Goal: Task Accomplishment & Management: Use online tool/utility

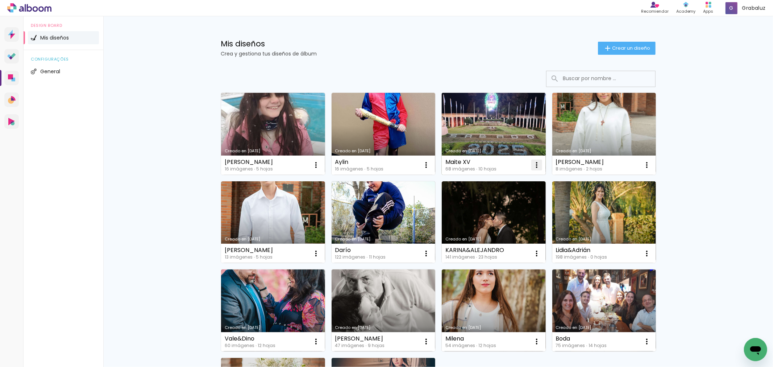
click at [535, 165] on iron-icon at bounding box center [536, 165] width 9 height 9
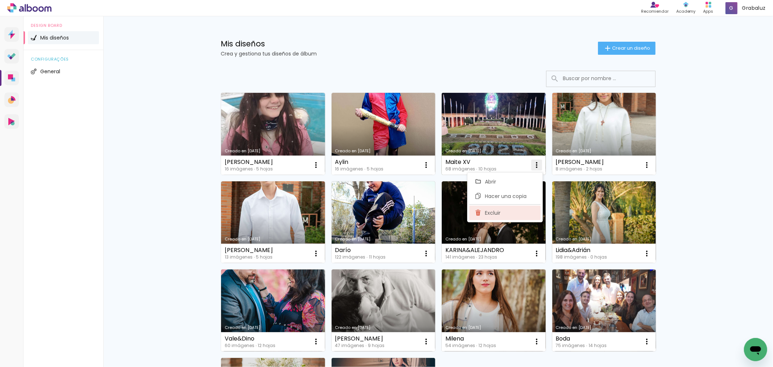
click at [494, 212] on span "Excluir" at bounding box center [493, 212] width 16 height 5
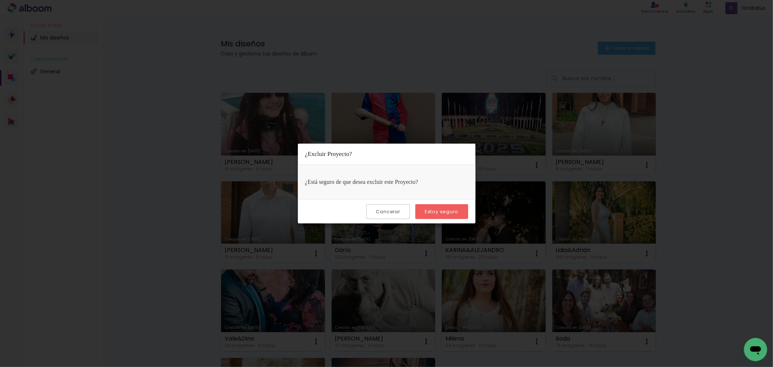
click at [0, 0] on slot "Estoy seguro" at bounding box center [0, 0] width 0 height 0
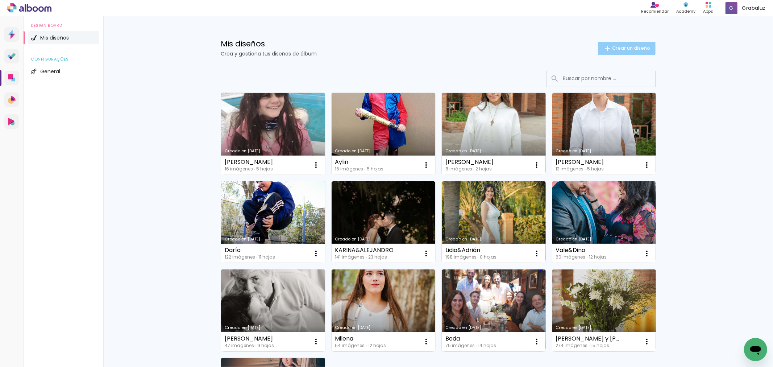
click at [612, 49] on span "Crear un diseño" at bounding box center [631, 48] width 38 height 5
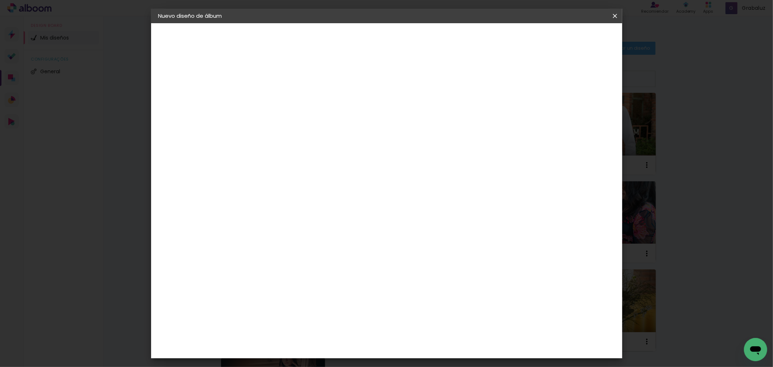
click at [277, 94] on input at bounding box center [277, 97] width 0 height 11
type input "XV años Bianca"
type paper-input "XV años Bianca"
click at [348, 44] on paper-button "Avanzar" at bounding box center [331, 38] width 35 height 12
click at [0, 0] on slot "Avanzar" at bounding box center [0, 0] width 0 height 0
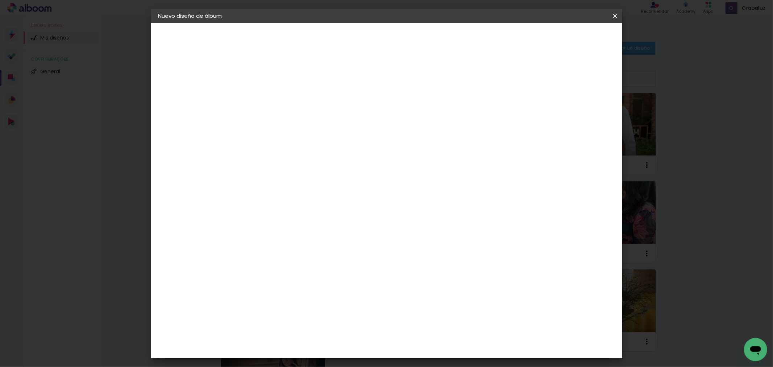
click at [316, 117] on paper-input-container "Línea" at bounding box center [295, 126] width 42 height 18
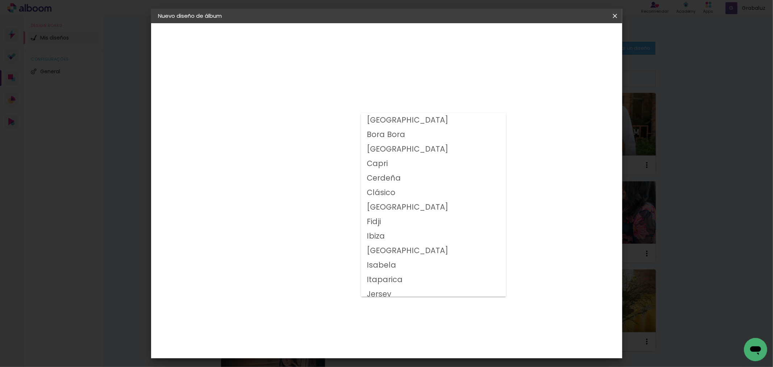
click at [0, 0] on slot "Clásico" at bounding box center [0, 0] width 0 height 0
type input "Clásico"
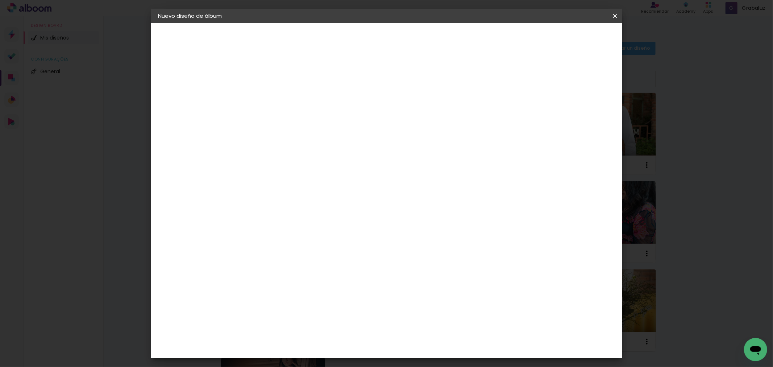
click at [0, 0] on slot "Avanzar" at bounding box center [0, 0] width 0 height 0
click at [569, 41] on span "Empezar diseño" at bounding box center [549, 38] width 40 height 5
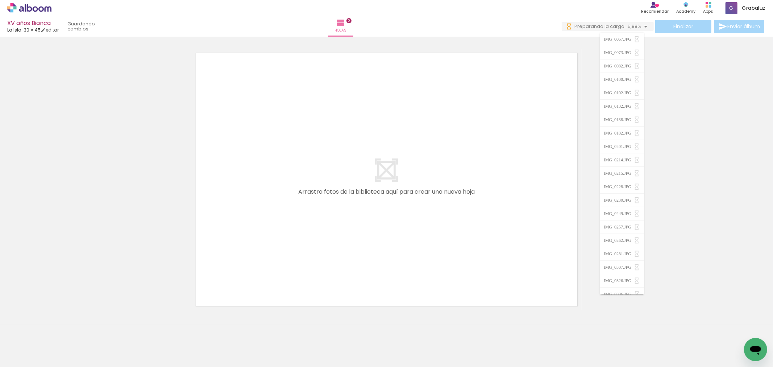
click at [52, 343] on iron-horizontal-list at bounding box center [44, 344] width 14 height 45
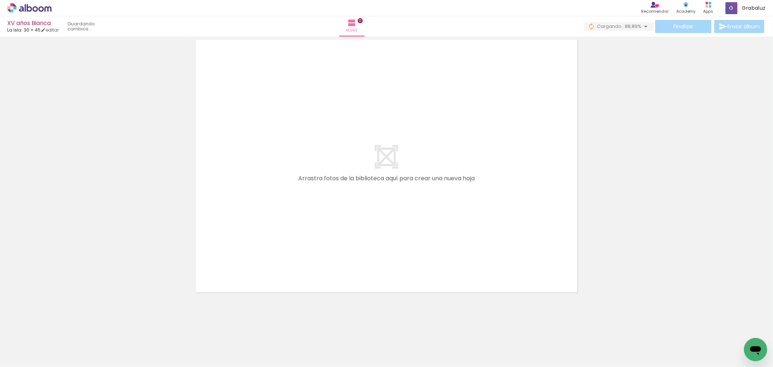
scroll to position [0, 1183]
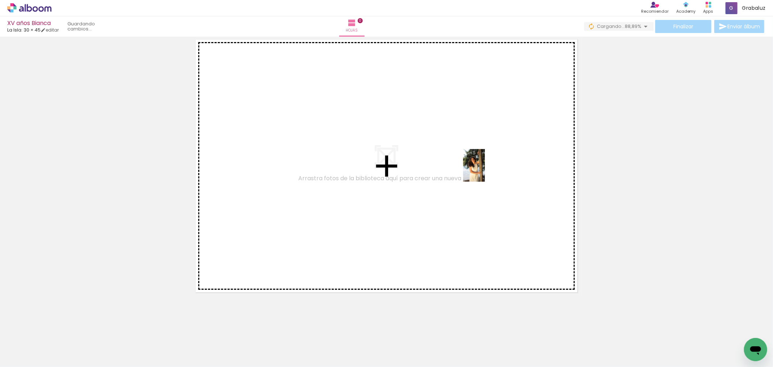
drag, startPoint x: 224, startPoint y: 351, endPoint x: 485, endPoint y: 171, distance: 316.9
click at [485, 171] on quentale-workspace at bounding box center [386, 183] width 773 height 367
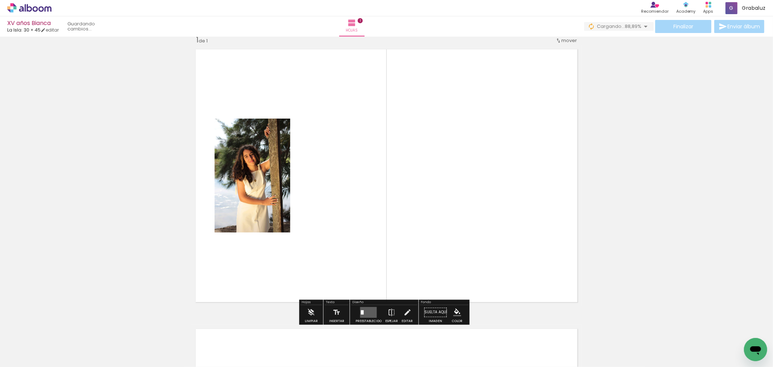
scroll to position [9, 0]
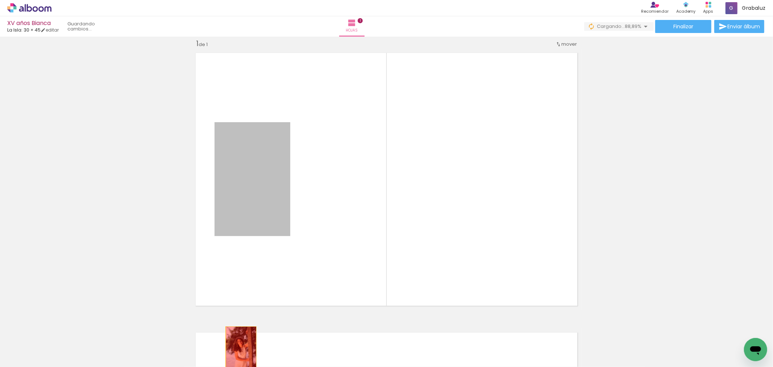
drag, startPoint x: 266, startPoint y: 206, endPoint x: 237, endPoint y: 349, distance: 145.9
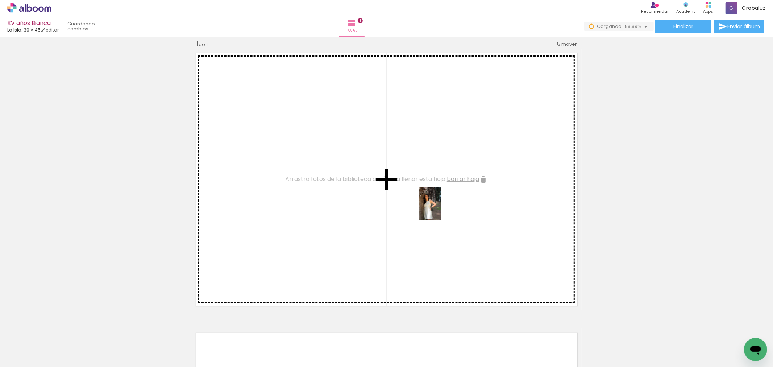
drag, startPoint x: 354, startPoint y: 353, endPoint x: 444, endPoint y: 208, distance: 170.7
click at [444, 208] on quentale-workspace at bounding box center [386, 183] width 773 height 367
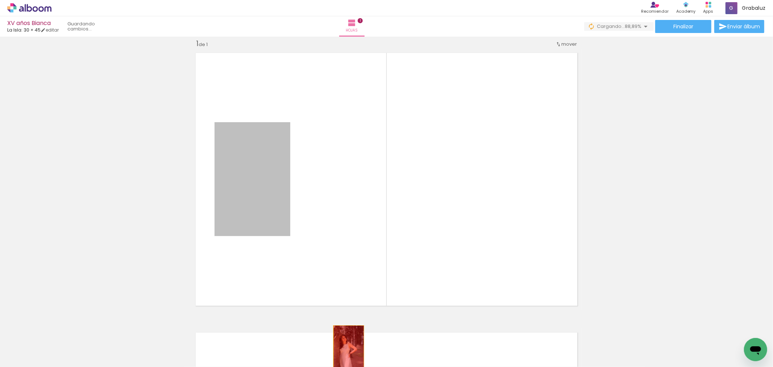
drag, startPoint x: 252, startPoint y: 194, endPoint x: 351, endPoint y: 336, distance: 172.6
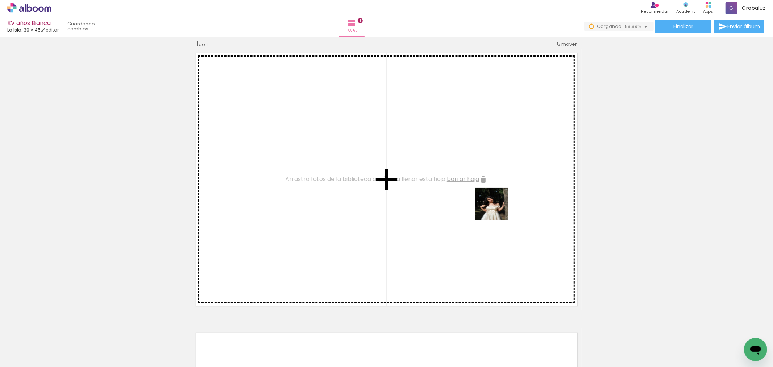
drag, startPoint x: 557, startPoint y: 347, endPoint x: 497, endPoint y: 209, distance: 150.5
click at [497, 209] on quentale-workspace at bounding box center [386, 183] width 773 height 367
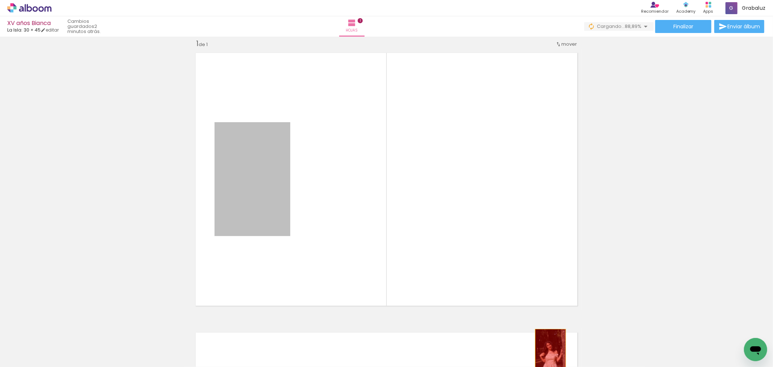
drag, startPoint x: 262, startPoint y: 184, endPoint x: 613, endPoint y: 341, distance: 383.9
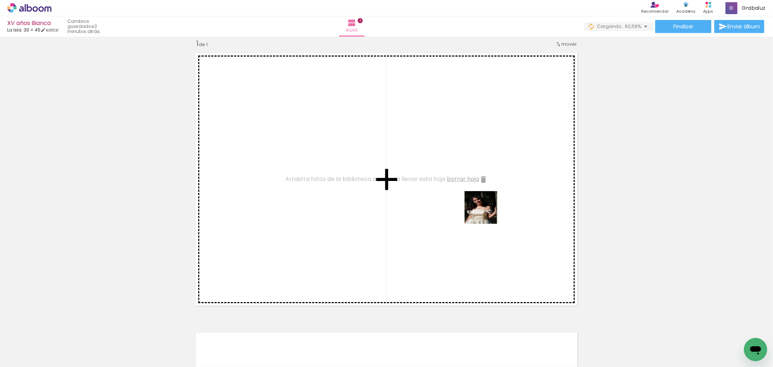
drag, startPoint x: 601, startPoint y: 347, endPoint x: 452, endPoint y: 182, distance: 222.0
click at [452, 182] on quentale-workspace at bounding box center [386, 183] width 773 height 367
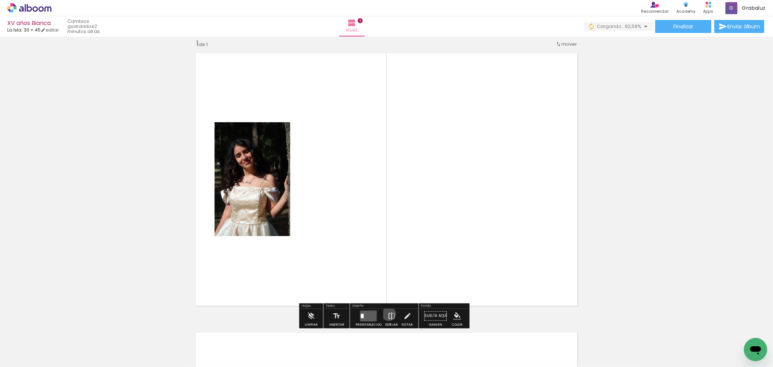
click at [388, 314] on iron-icon at bounding box center [392, 315] width 8 height 14
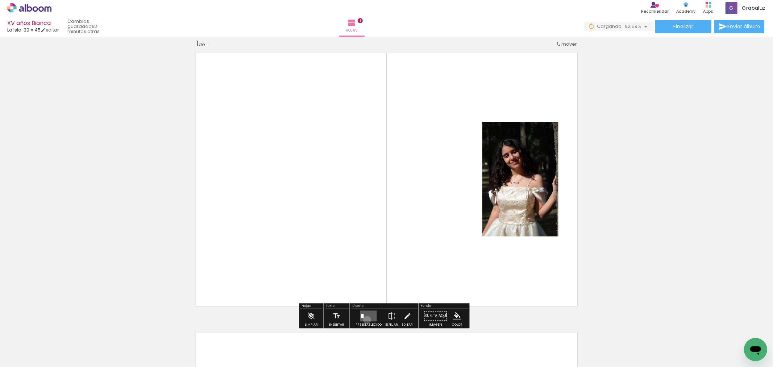
click at [365, 320] on quentale-layouter at bounding box center [368, 315] width 17 height 11
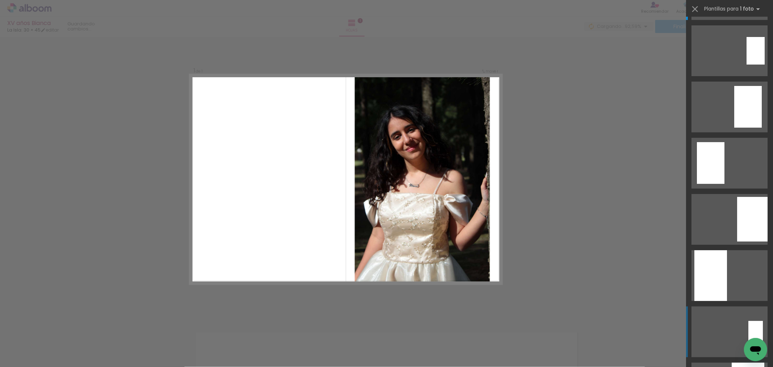
scroll to position [121, 0]
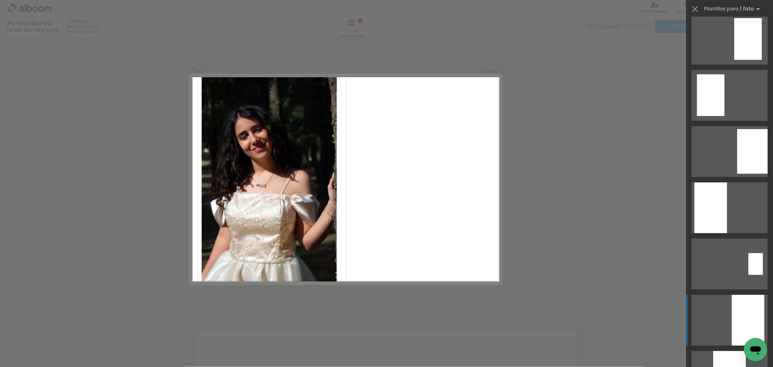
click at [749, 322] on div at bounding box center [748, 320] width 33 height 51
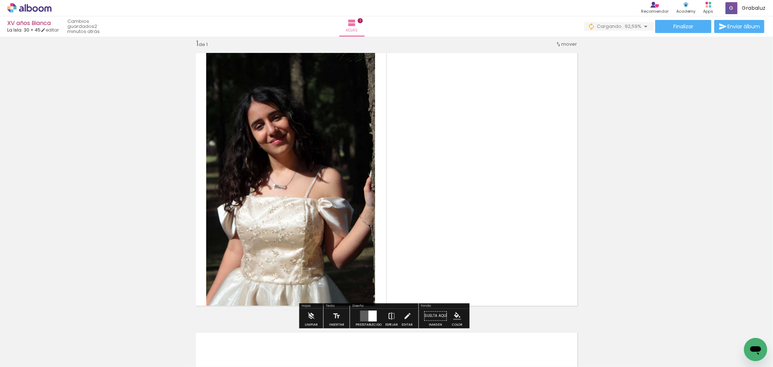
click at [390, 316] on iron-icon at bounding box center [392, 315] width 8 height 14
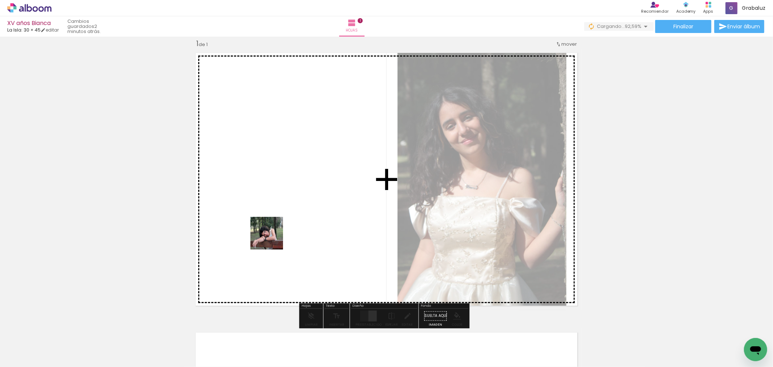
drag, startPoint x: 396, startPoint y: 347, endPoint x: 272, endPoint y: 239, distance: 164.9
click at [272, 239] on quentale-workspace at bounding box center [386, 183] width 773 height 367
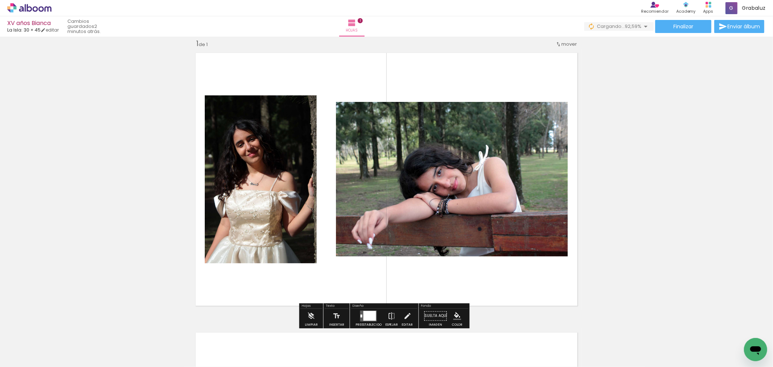
click at [361, 316] on div at bounding box center [362, 315] width 2 height 3
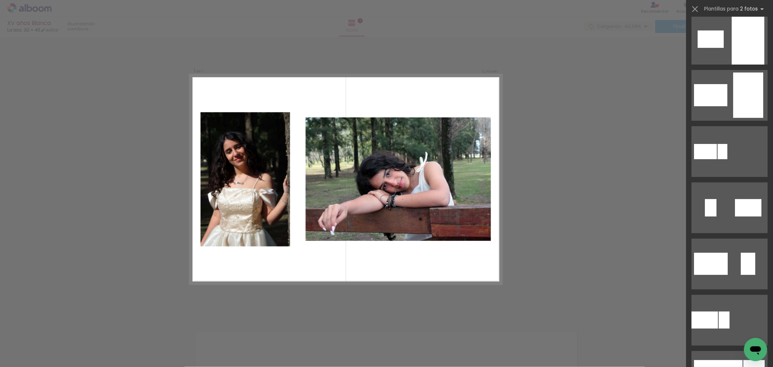
scroll to position [0, 0]
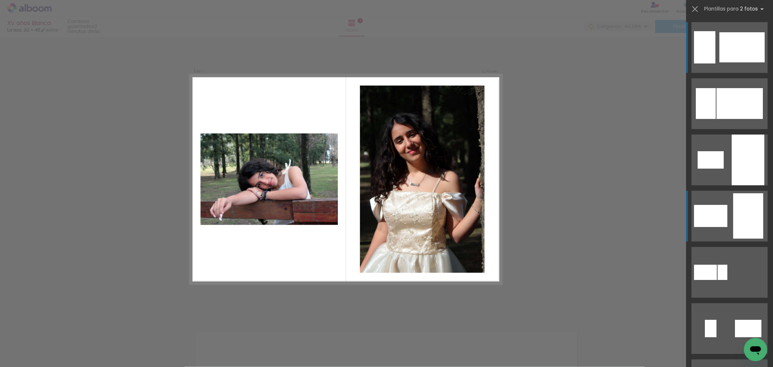
click at [736, 212] on div at bounding box center [748, 215] width 30 height 45
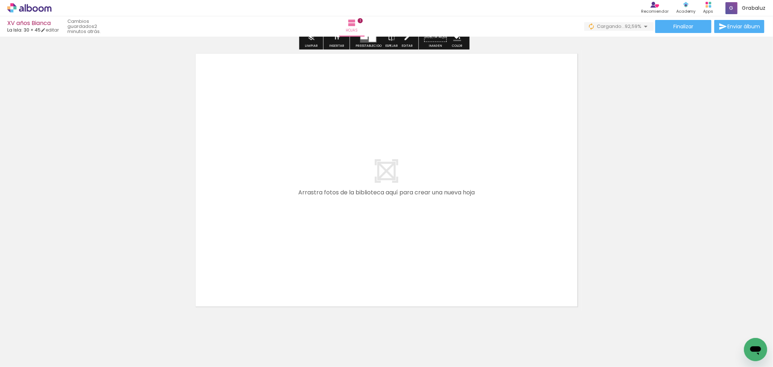
scroll to position [291, 0]
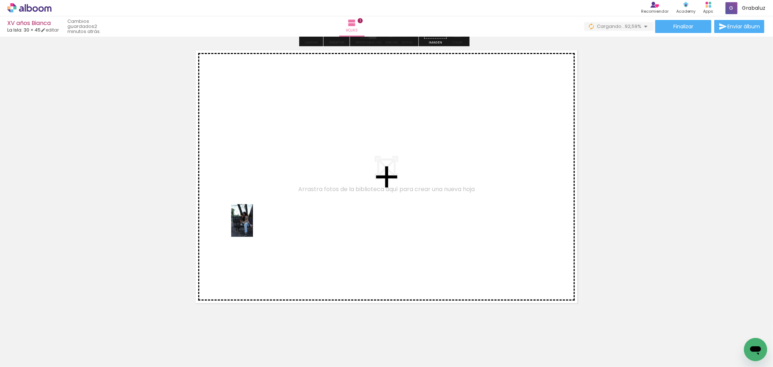
drag, startPoint x: 151, startPoint y: 345, endPoint x: 235, endPoint y: 312, distance: 89.7
click at [253, 228] on quentale-workspace at bounding box center [386, 183] width 773 height 367
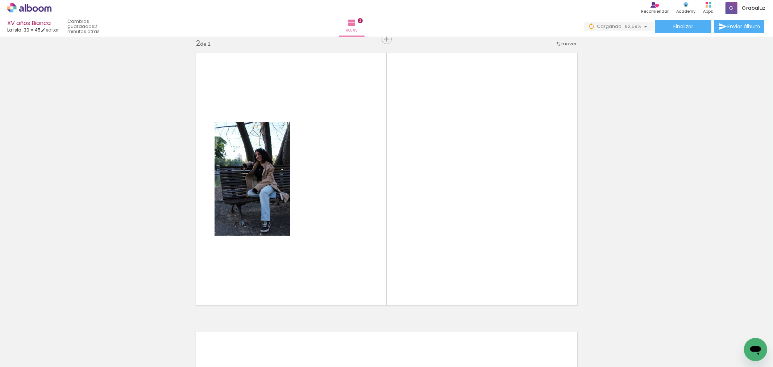
scroll to position [289, 0]
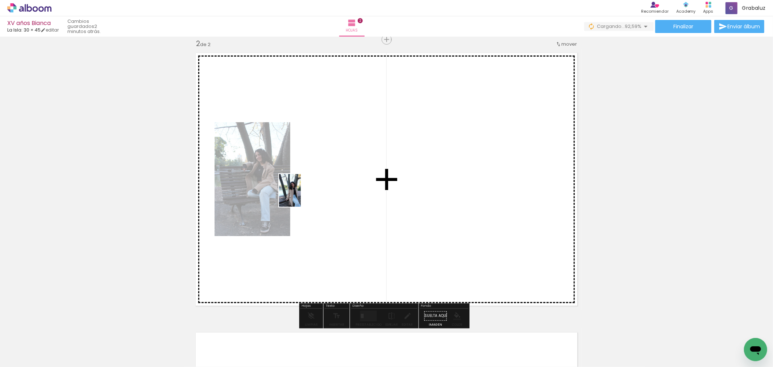
drag, startPoint x: 205, startPoint y: 344, endPoint x: 302, endPoint y: 195, distance: 178.1
click at [302, 195] on quentale-workspace at bounding box center [386, 183] width 773 height 367
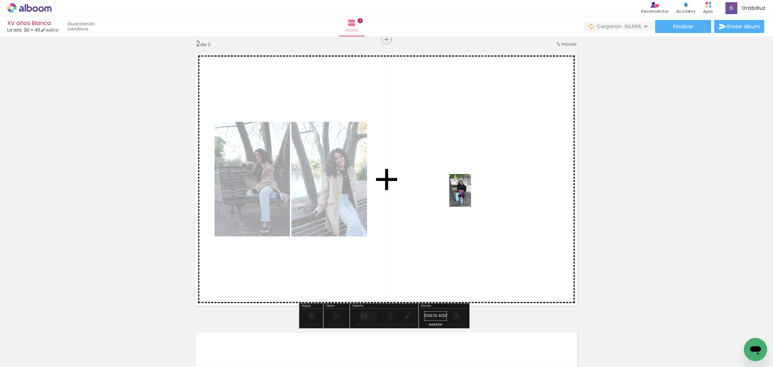
drag, startPoint x: 249, startPoint y: 345, endPoint x: 409, endPoint y: 235, distance: 194.1
click at [463, 197] on quentale-workspace at bounding box center [386, 183] width 773 height 367
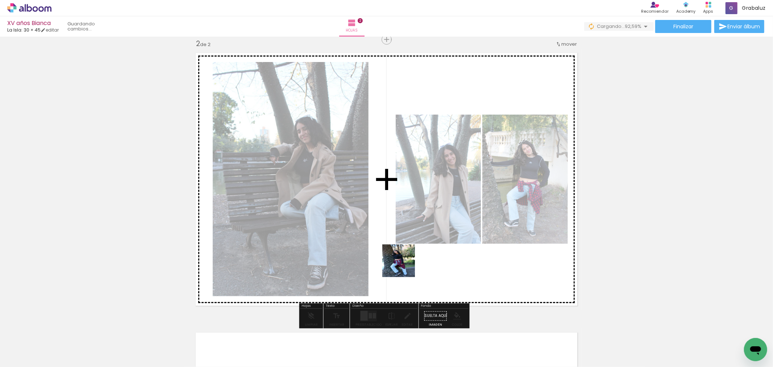
drag, startPoint x: 404, startPoint y: 266, endPoint x: 425, endPoint y: 246, distance: 28.5
click at [435, 207] on quentale-workspace at bounding box center [386, 183] width 773 height 367
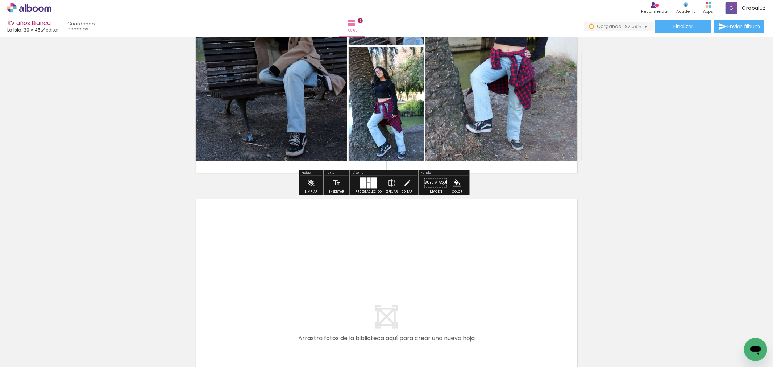
scroll to position [490, 0]
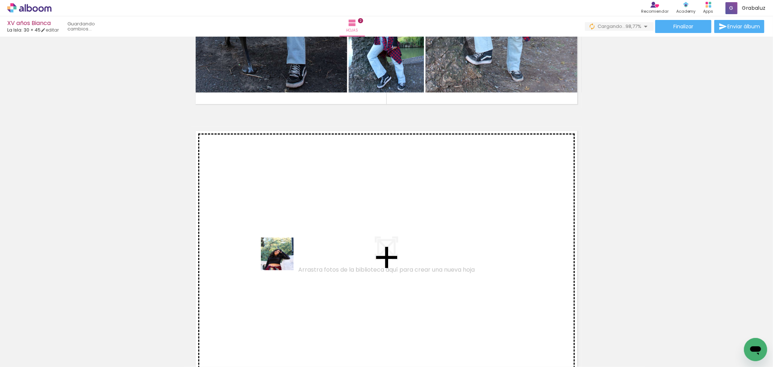
drag, startPoint x: 318, startPoint y: 347, endPoint x: 356, endPoint y: 322, distance: 45.5
click at [283, 259] on quentale-workspace at bounding box center [386, 183] width 773 height 367
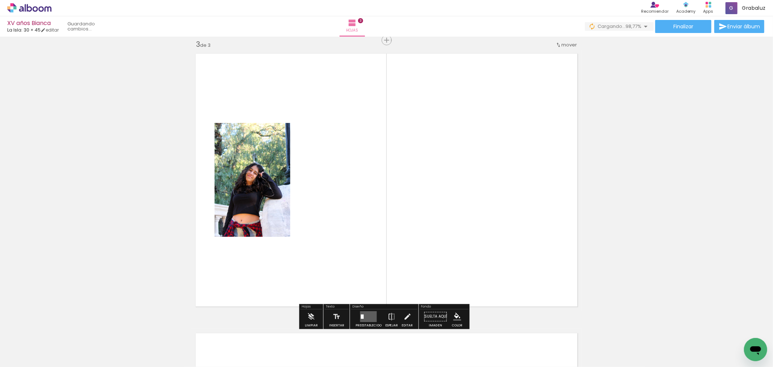
scroll to position [568, 0]
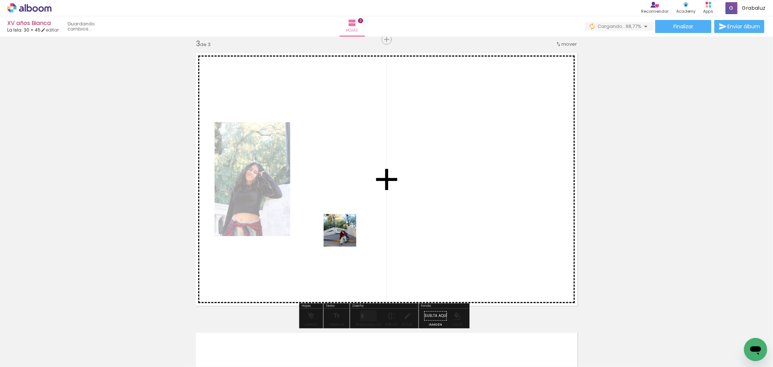
drag, startPoint x: 376, startPoint y: 347, endPoint x: 399, endPoint y: 302, distance: 50.4
click at [341, 196] on quentale-workspace at bounding box center [386, 183] width 773 height 367
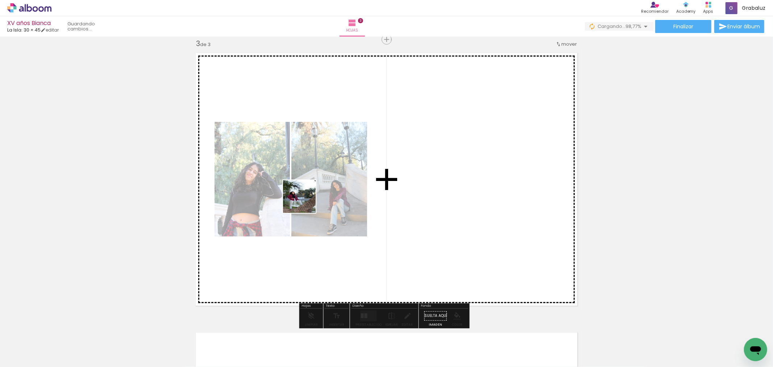
drag, startPoint x: 391, startPoint y: 322, endPoint x: 203, endPoint y: 256, distance: 199.5
click at [292, 180] on quentale-workspace at bounding box center [386, 183] width 773 height 367
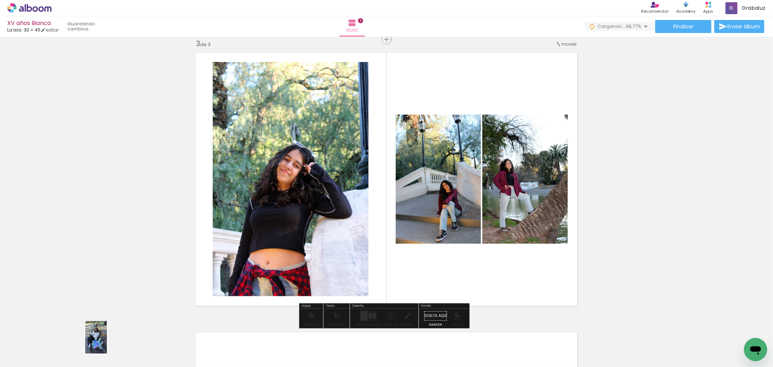
drag, startPoint x: 77, startPoint y: 351, endPoint x: 107, endPoint y: 343, distance: 30.8
click at [0, 0] on slot at bounding box center [0, 0] width 0 height 0
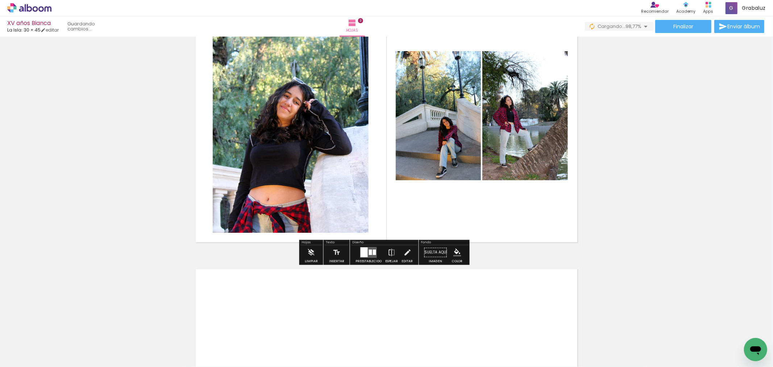
scroll to position [770, 0]
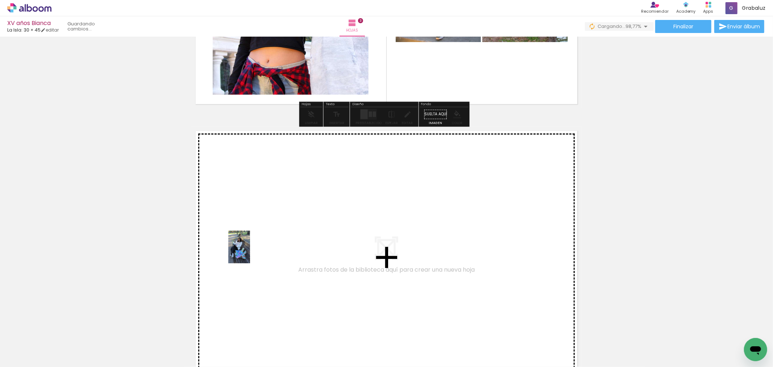
drag, startPoint x: 80, startPoint y: 349, endPoint x: 294, endPoint y: 233, distance: 242.5
click at [294, 233] on quentale-workspace at bounding box center [386, 183] width 773 height 367
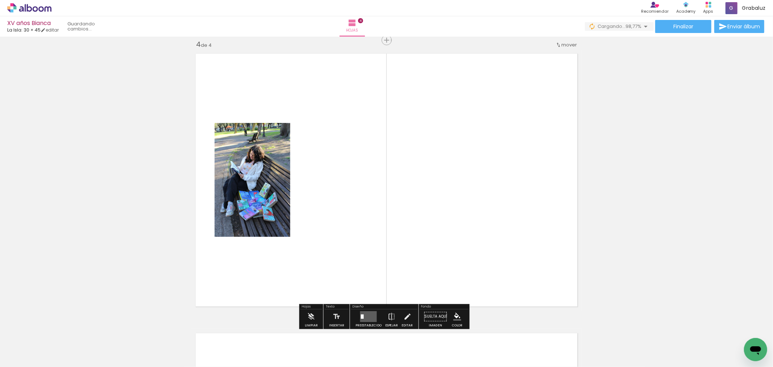
scroll to position [847, 0]
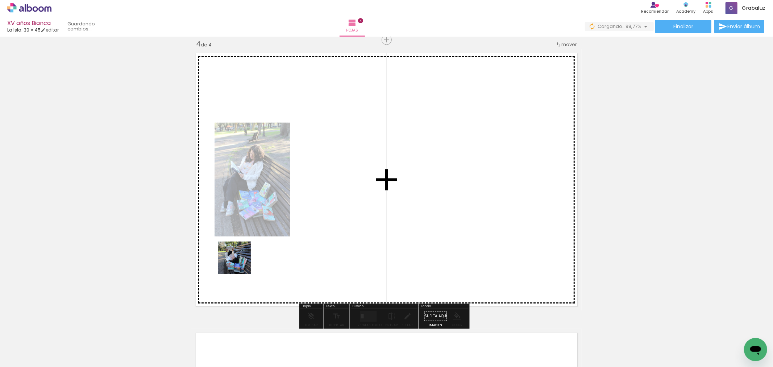
drag, startPoint x: 102, startPoint y: 342, endPoint x: 324, endPoint y: 208, distance: 259.3
click at [324, 208] on quentale-workspace at bounding box center [386, 183] width 773 height 367
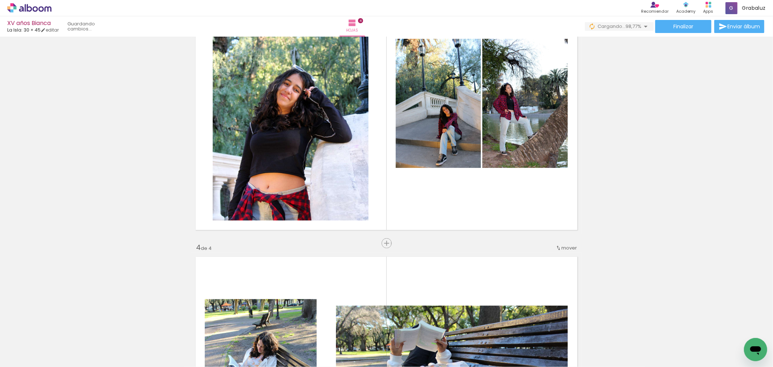
scroll to position [564, 0]
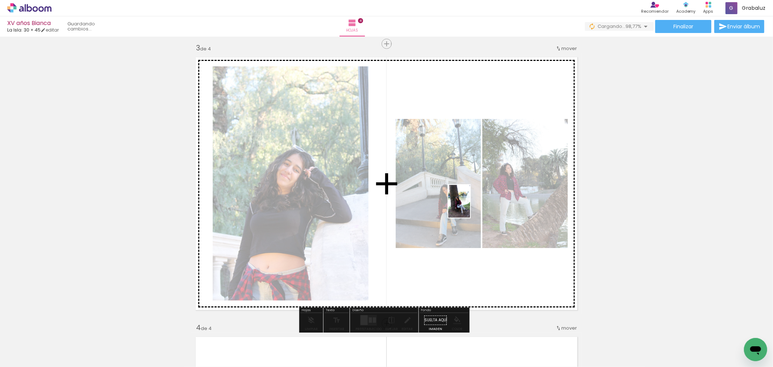
drag, startPoint x: 443, startPoint y: 350, endPoint x: 475, endPoint y: 249, distance: 105.2
click at [470, 207] on quentale-workspace at bounding box center [386, 183] width 773 height 367
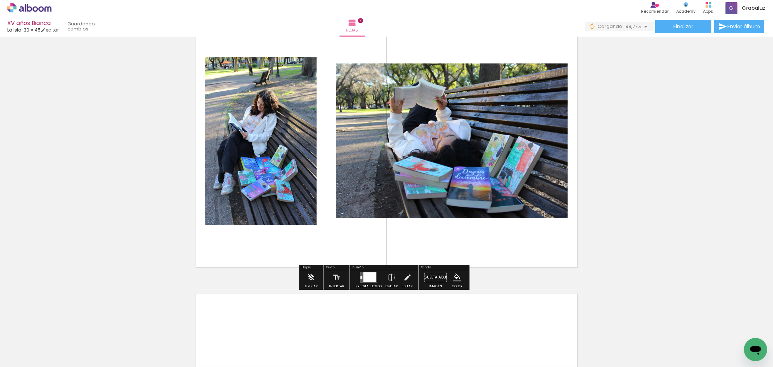
scroll to position [1047, 0]
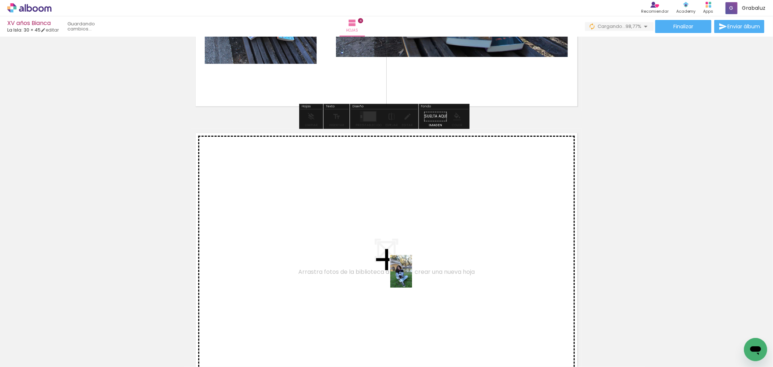
drag, startPoint x: 480, startPoint y: 349, endPoint x: 412, endPoint y: 275, distance: 99.5
click at [412, 275] on quentale-workspace at bounding box center [386, 183] width 773 height 367
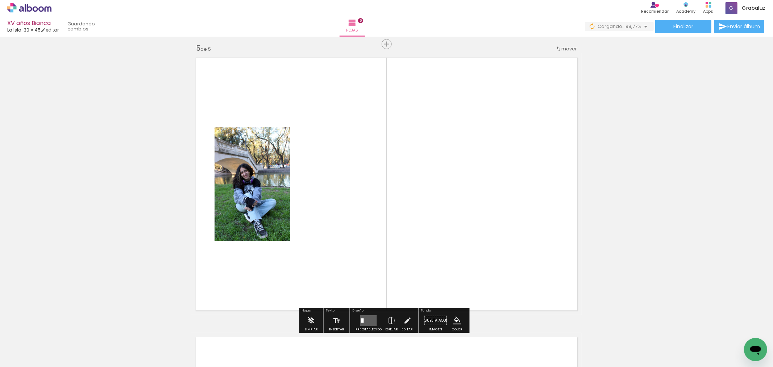
scroll to position [1127, 0]
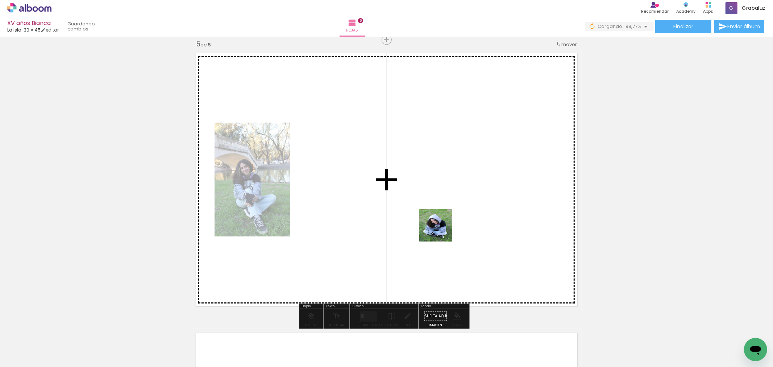
drag, startPoint x: 514, startPoint y: 348, endPoint x: 556, endPoint y: 325, distance: 48.0
click at [435, 218] on quentale-workspace at bounding box center [386, 183] width 773 height 367
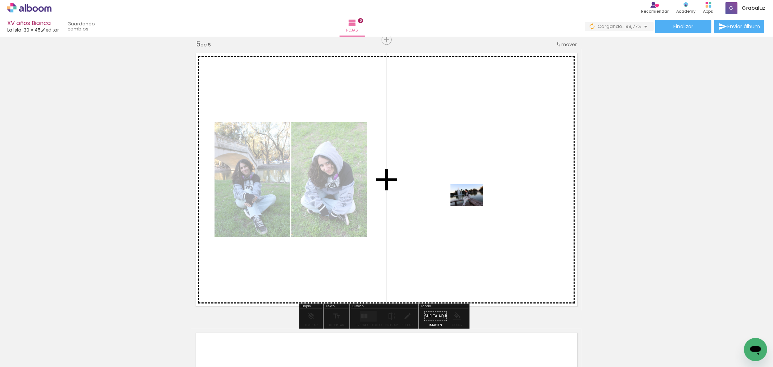
drag, startPoint x: 547, startPoint y: 325, endPoint x: 472, endPoint y: 206, distance: 140.5
click at [472, 206] on quentale-workspace at bounding box center [386, 183] width 773 height 367
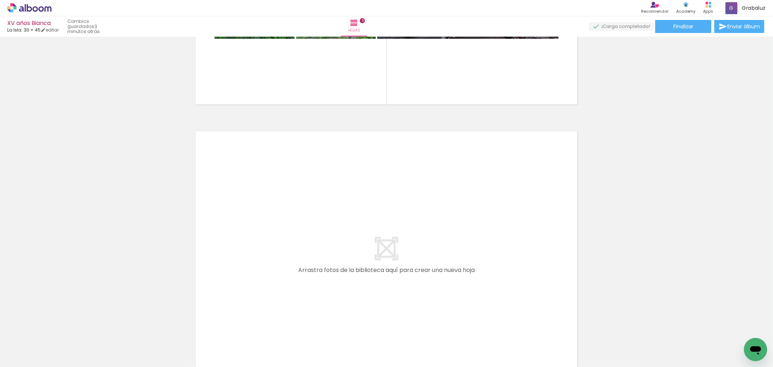
scroll to position [0, 411]
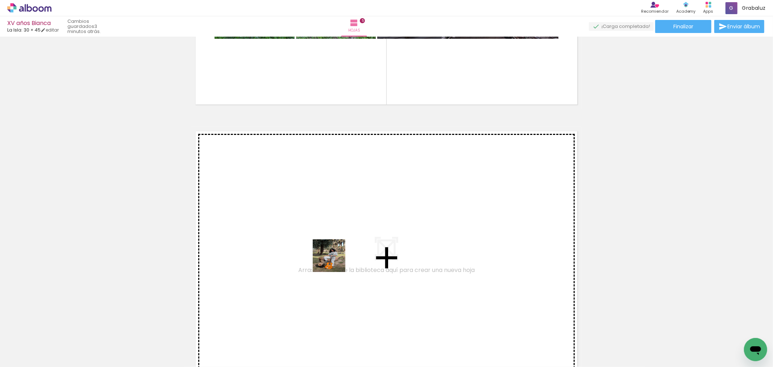
drag, startPoint x: 184, startPoint y: 347, endPoint x: 347, endPoint y: 225, distance: 203.3
click at [347, 225] on quentale-workspace at bounding box center [386, 183] width 773 height 367
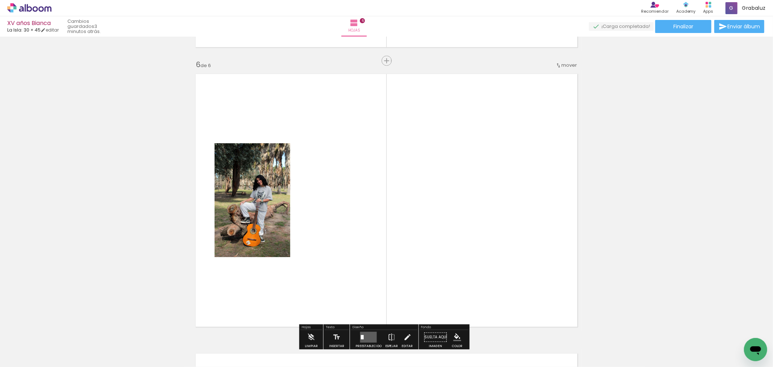
scroll to position [1406, 0]
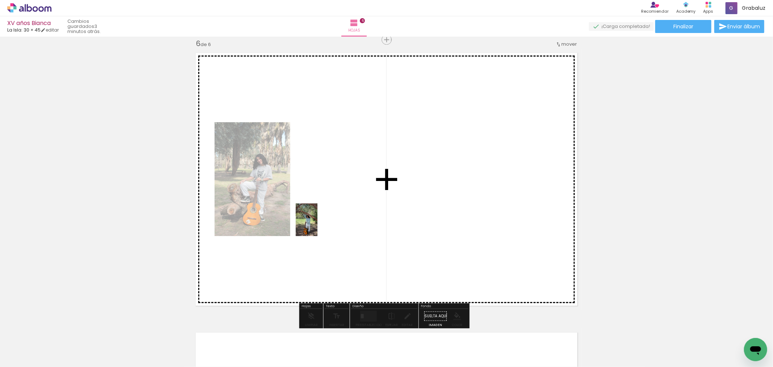
drag, startPoint x: 282, startPoint y: 300, endPoint x: 310, endPoint y: 254, distance: 53.6
click at [317, 225] on quentale-workspace at bounding box center [386, 183] width 773 height 367
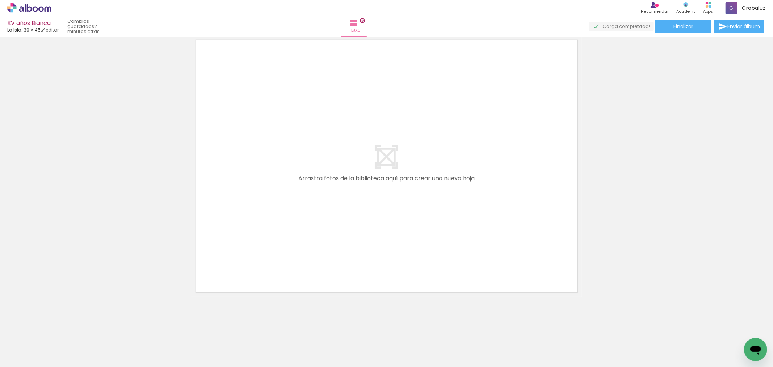
scroll to position [0, 2576]
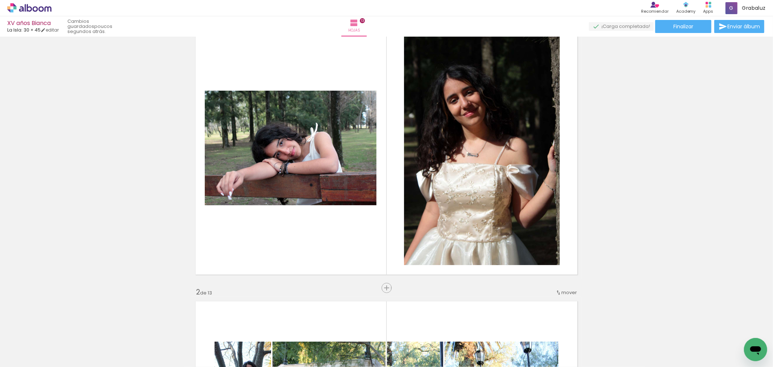
scroll to position [0, 2576]
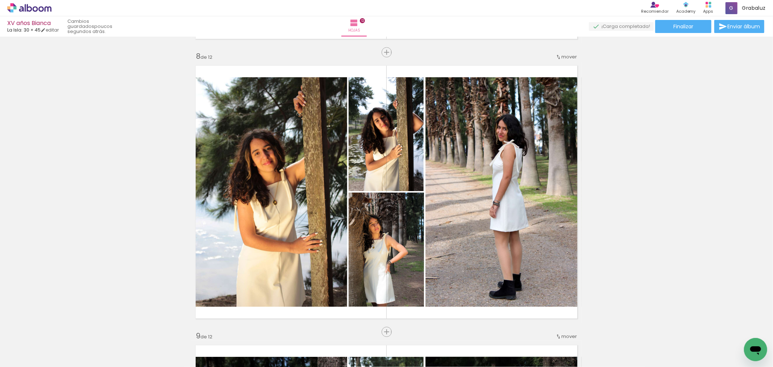
scroll to position [1970, 0]
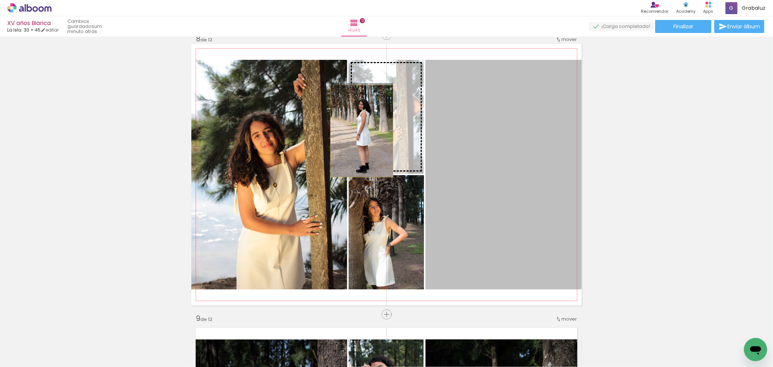
drag, startPoint x: 466, startPoint y: 194, endPoint x: 371, endPoint y: 129, distance: 114.9
click at [0, 0] on slot at bounding box center [0, 0] width 0 height 0
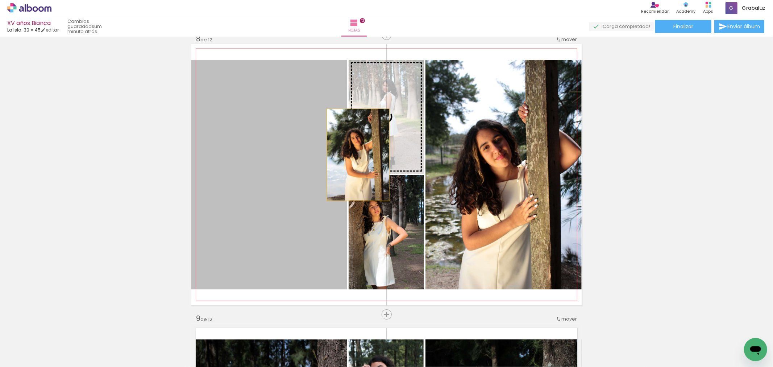
drag, startPoint x: 316, startPoint y: 200, endPoint x: 357, endPoint y: 153, distance: 61.7
click at [0, 0] on slot at bounding box center [0, 0] width 0 height 0
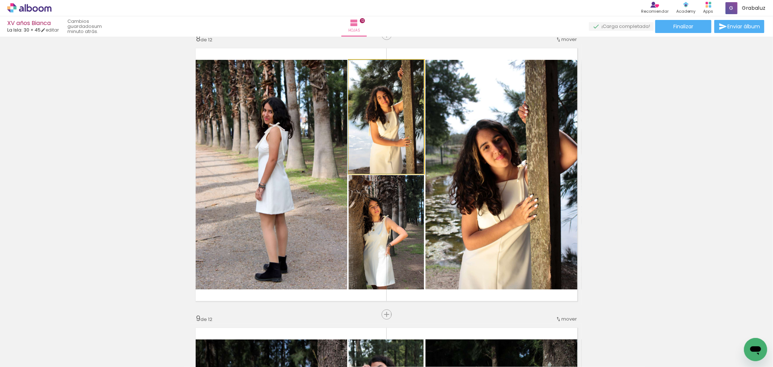
drag, startPoint x: 389, startPoint y: 125, endPoint x: 351, endPoint y: 125, distance: 38.4
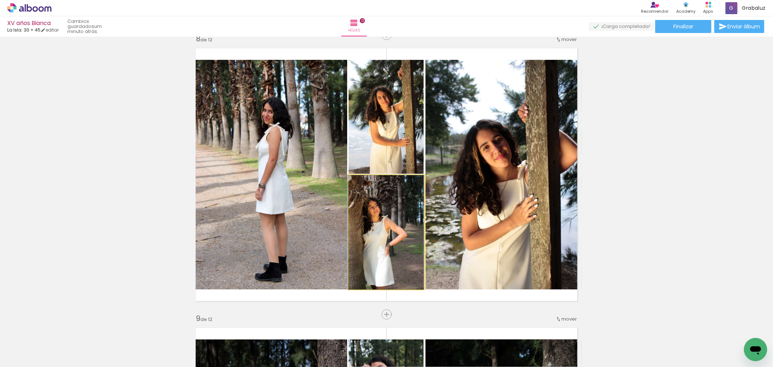
drag, startPoint x: 393, startPoint y: 234, endPoint x: 370, endPoint y: 137, distance: 99.9
click at [0, 0] on slot at bounding box center [0, 0] width 0 height 0
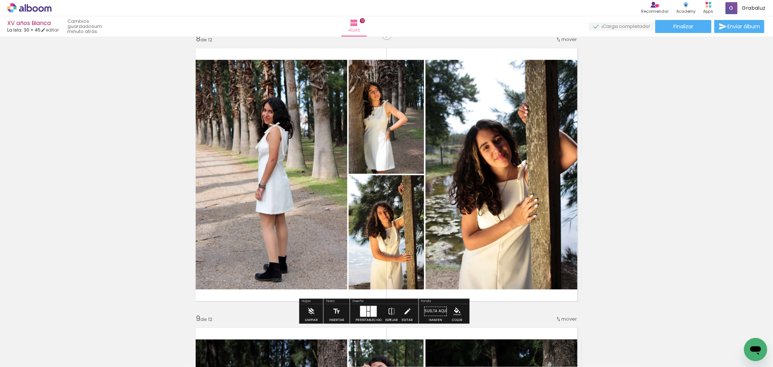
click at [359, 313] on div at bounding box center [369, 311] width 20 height 14
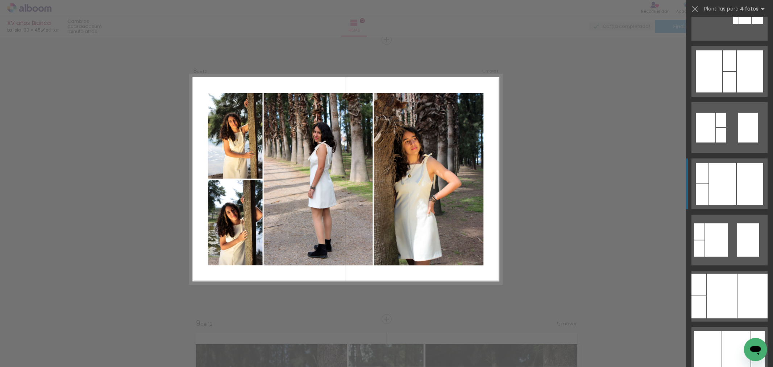
scroll to position [201, 0]
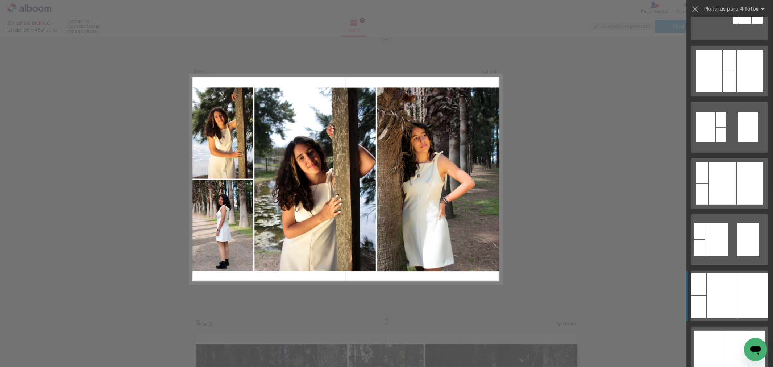
click at [742, 287] on div at bounding box center [753, 295] width 30 height 45
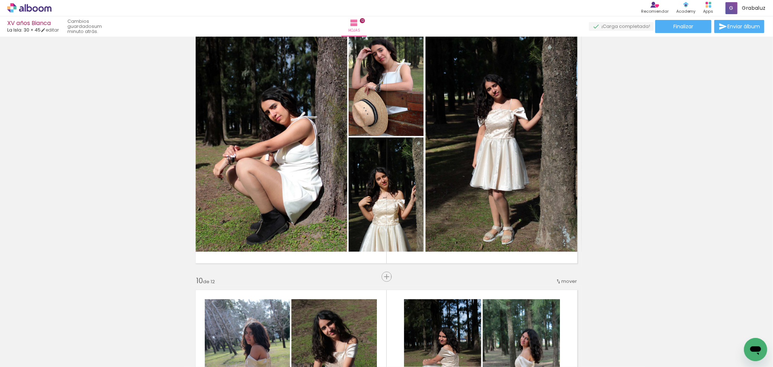
scroll to position [2288, 0]
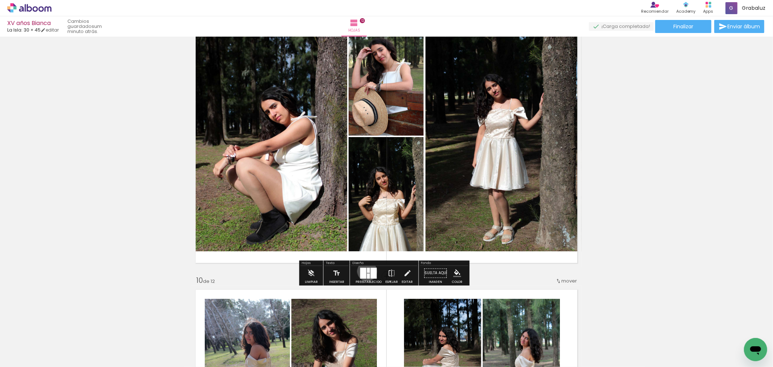
click at [367, 271] on div at bounding box center [368, 270] width 3 height 5
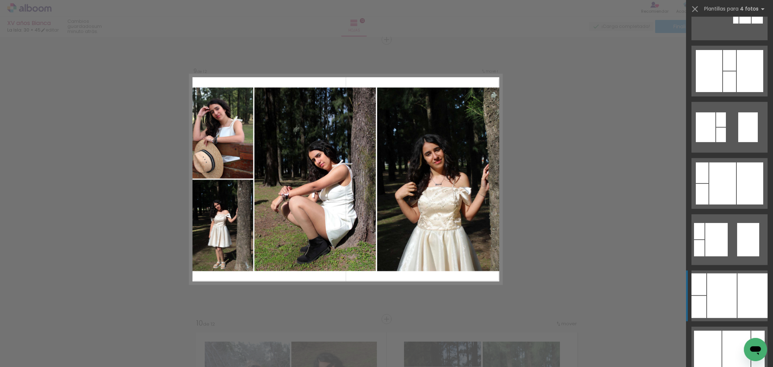
scroll to position [403, 0]
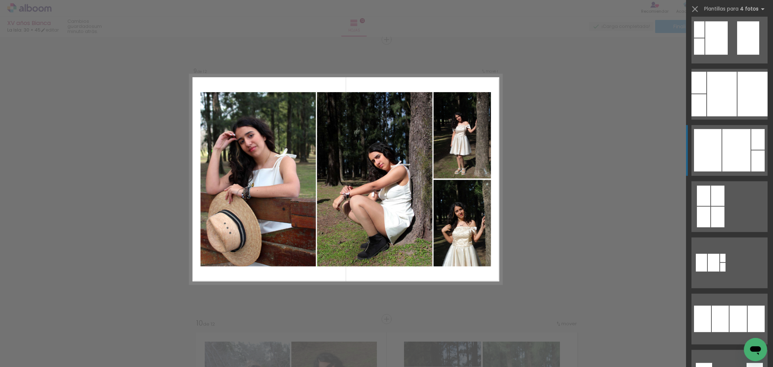
click at [751, 154] on div at bounding box center [757, 160] width 13 height 21
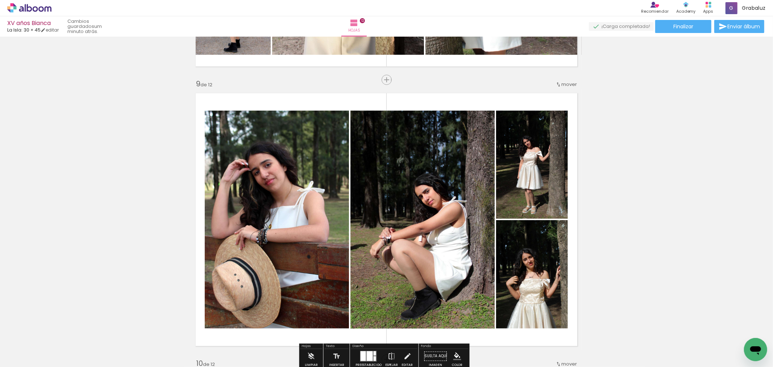
scroll to position [2245, 0]
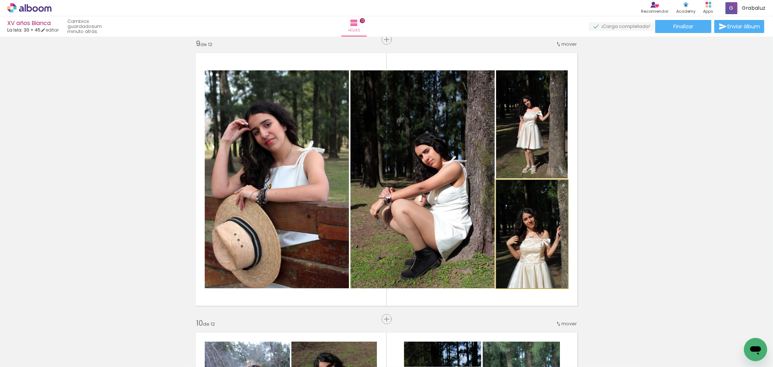
drag, startPoint x: 538, startPoint y: 237, endPoint x: 538, endPoint y: 218, distance: 19.2
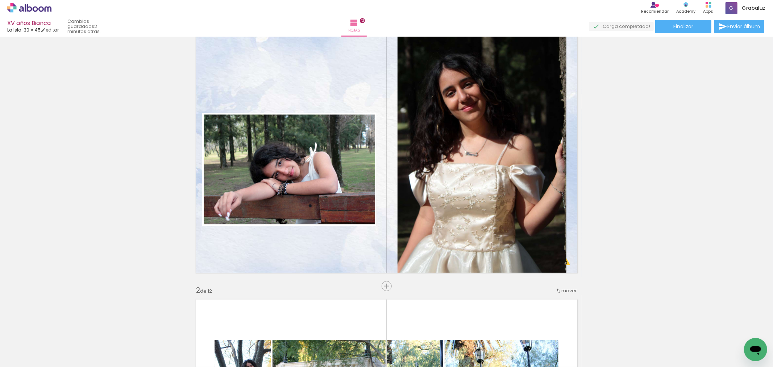
scroll to position [0, 0]
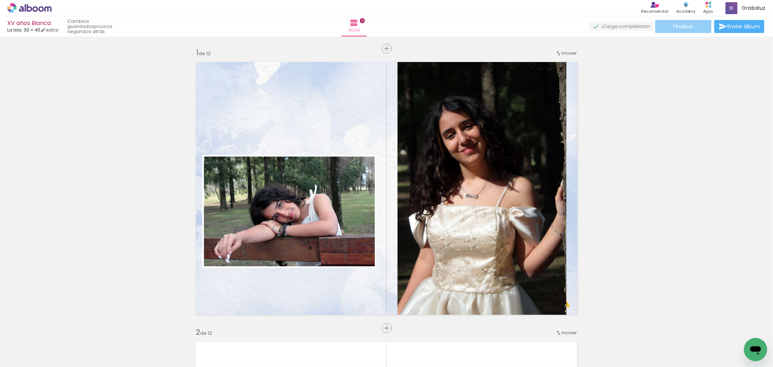
click at [683, 26] on span "Finalizar" at bounding box center [683, 26] width 20 height 5
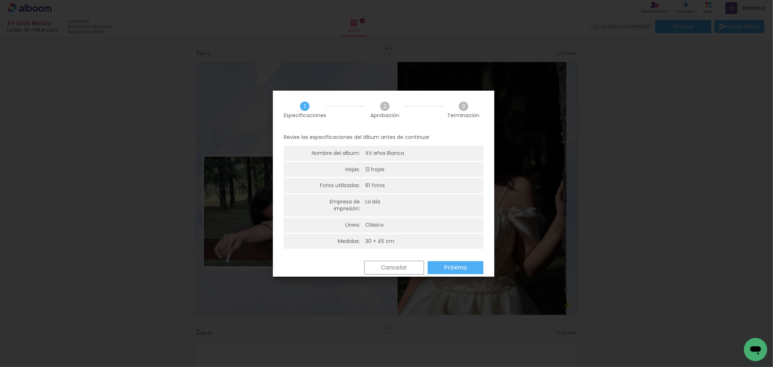
click at [452, 271] on paper-button "Próximo" at bounding box center [456, 267] width 56 height 13
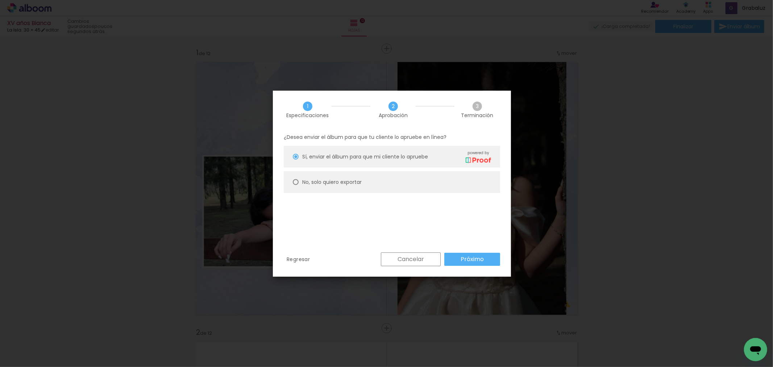
click at [0, 0] on slot "No, solo quiero exportar" at bounding box center [0, 0] width 0 height 0
type paper-radio-button "on"
click at [0, 0] on slot "Próximo" at bounding box center [0, 0] width 0 height 0
type input "Alta, 300 DPI"
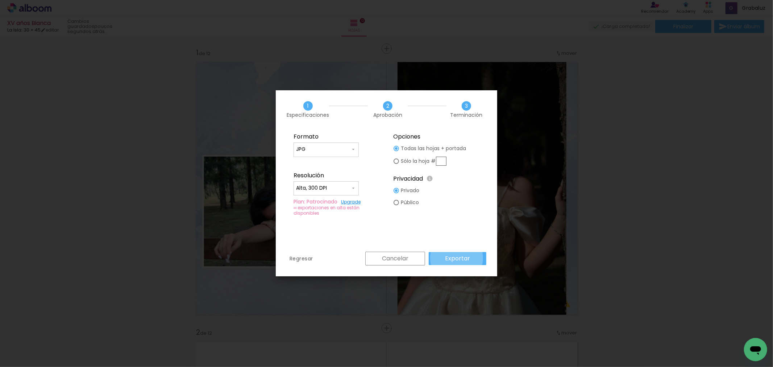
click at [0, 0] on slot "Exportar" at bounding box center [0, 0] width 0 height 0
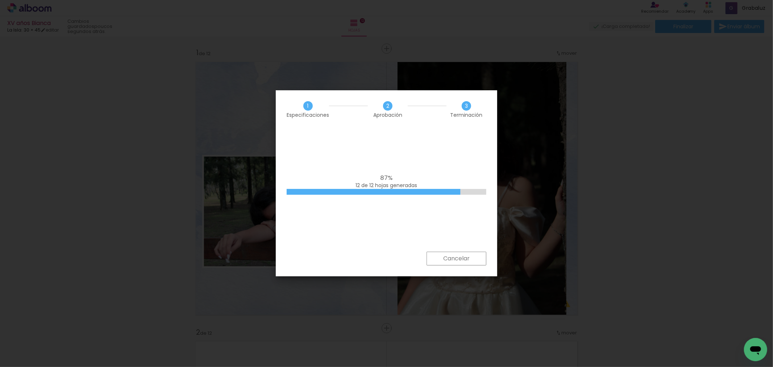
scroll to position [0, 2658]
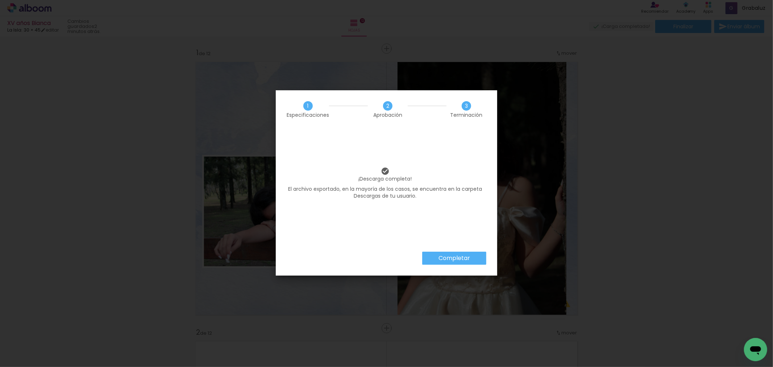
scroll to position [0, 2658]
click at [0, 0] on slot "Completar" at bounding box center [0, 0] width 0 height 0
